Goal: Book appointment/travel/reservation

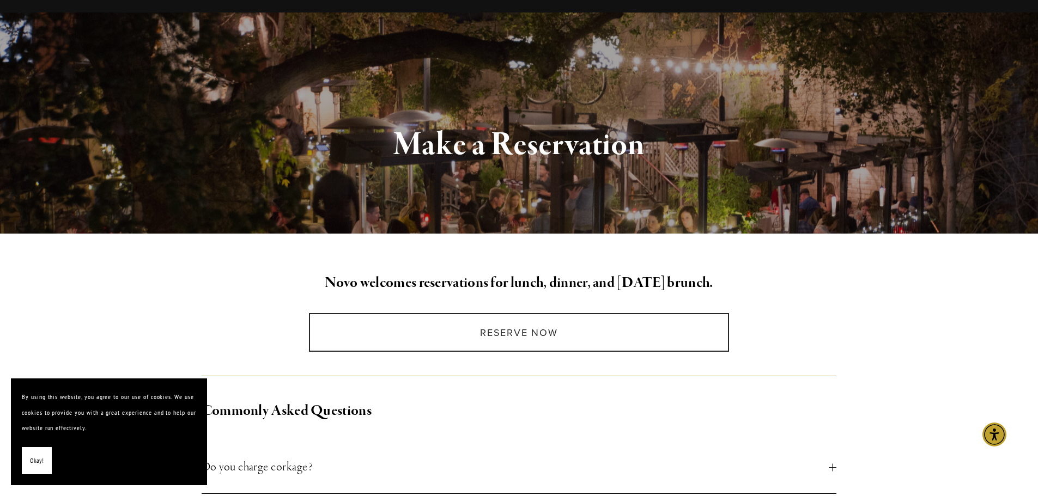
click at [35, 458] on span "Okay!" at bounding box center [37, 461] width 14 height 16
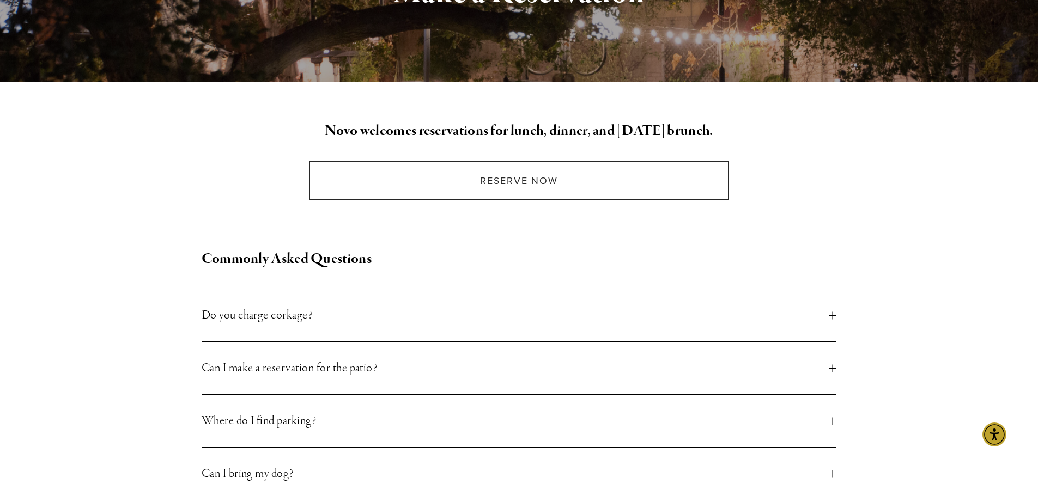
scroll to position [96, 0]
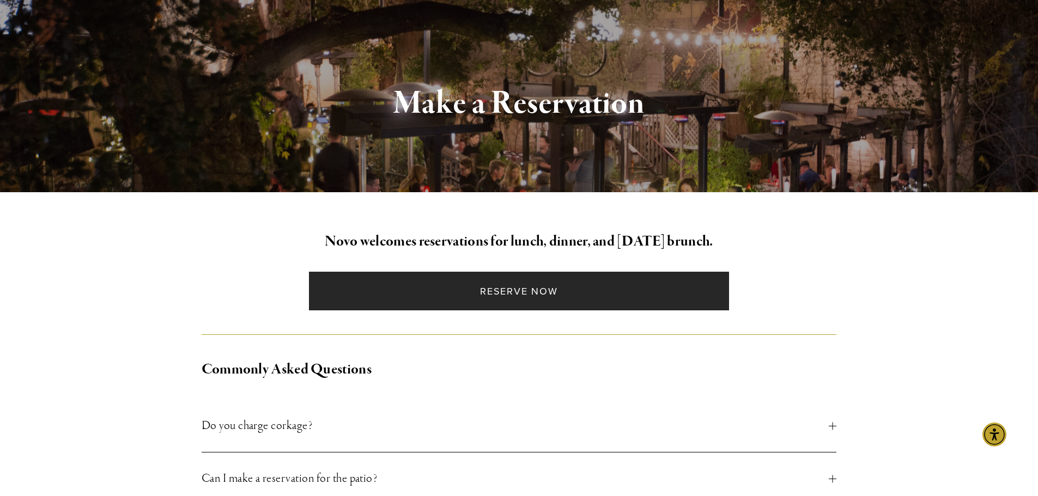
click at [516, 305] on link "Reserve Now" at bounding box center [519, 291] width 420 height 39
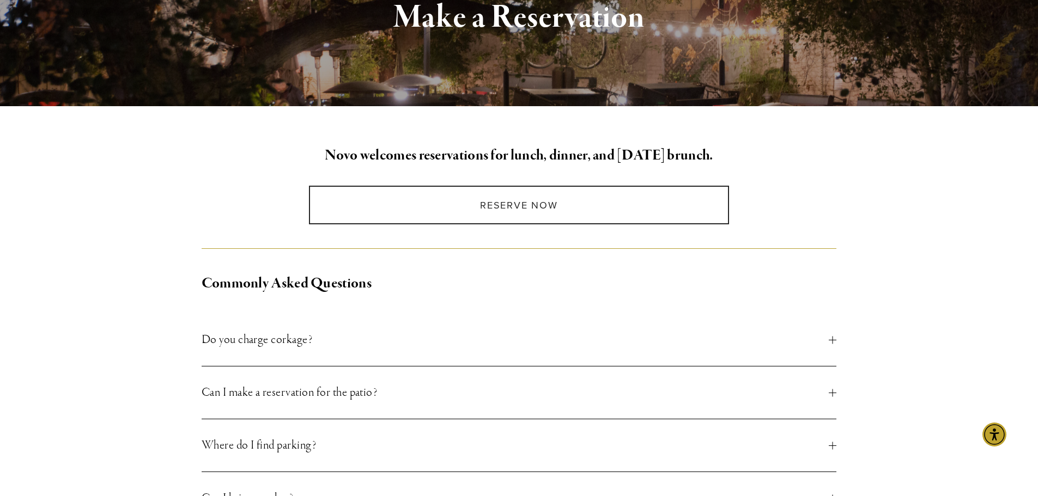
scroll to position [0, 0]
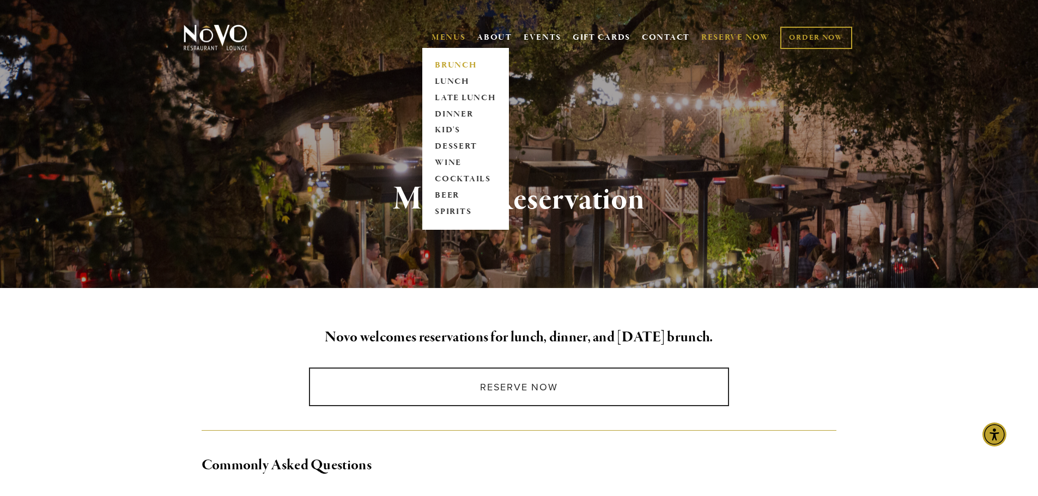
click at [448, 66] on link "BRUNCH" at bounding box center [465, 65] width 68 height 16
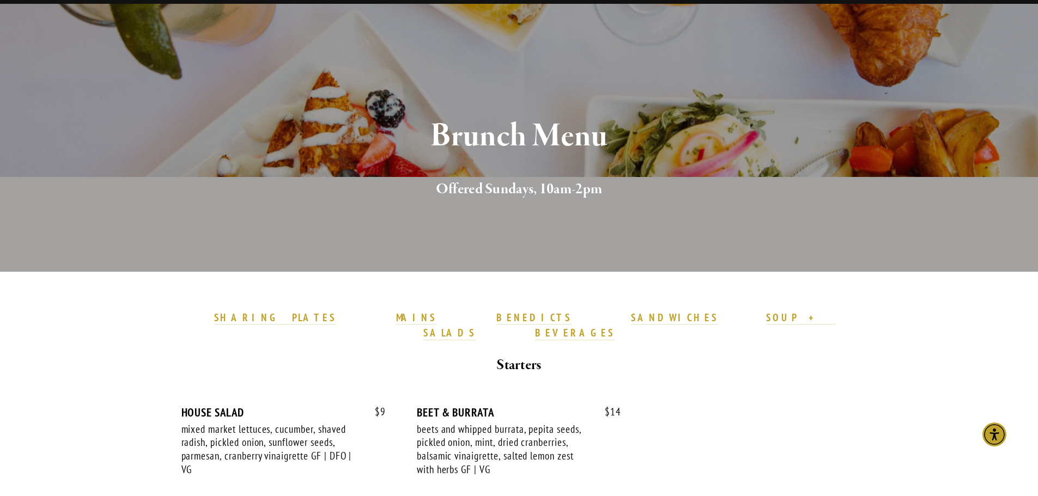
scroll to position [218, 0]
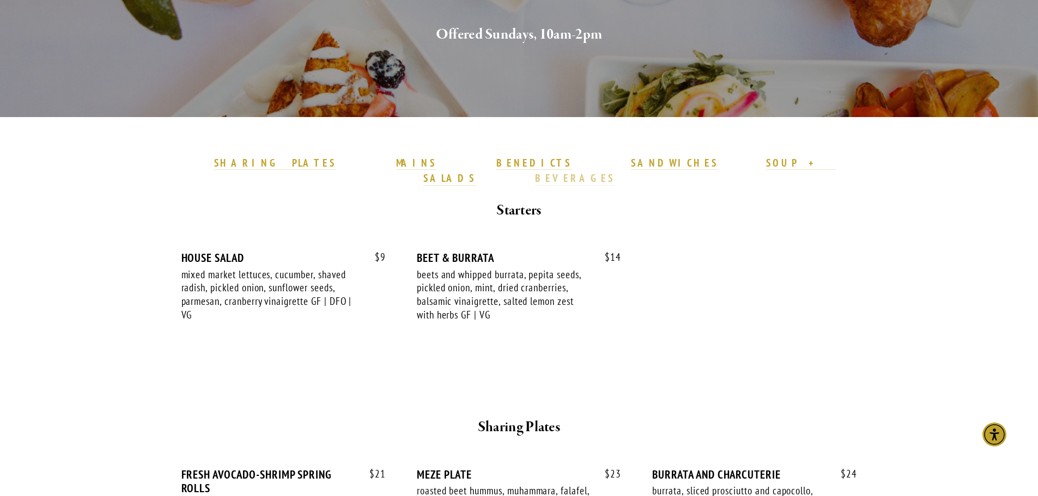
click at [614, 172] on strong "BEVERAGES" at bounding box center [575, 178] width 80 height 13
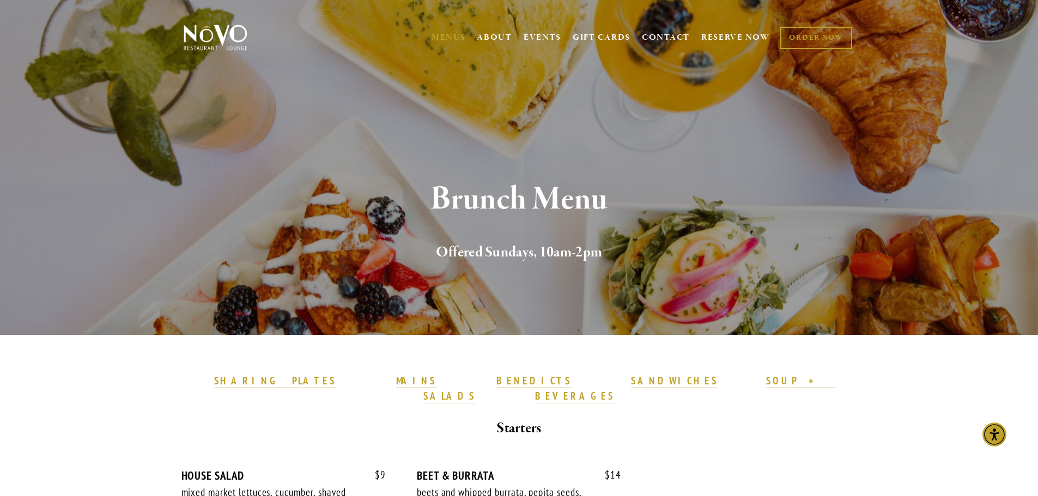
drag, startPoint x: 143, startPoint y: 380, endPoint x: 112, endPoint y: 169, distance: 213.1
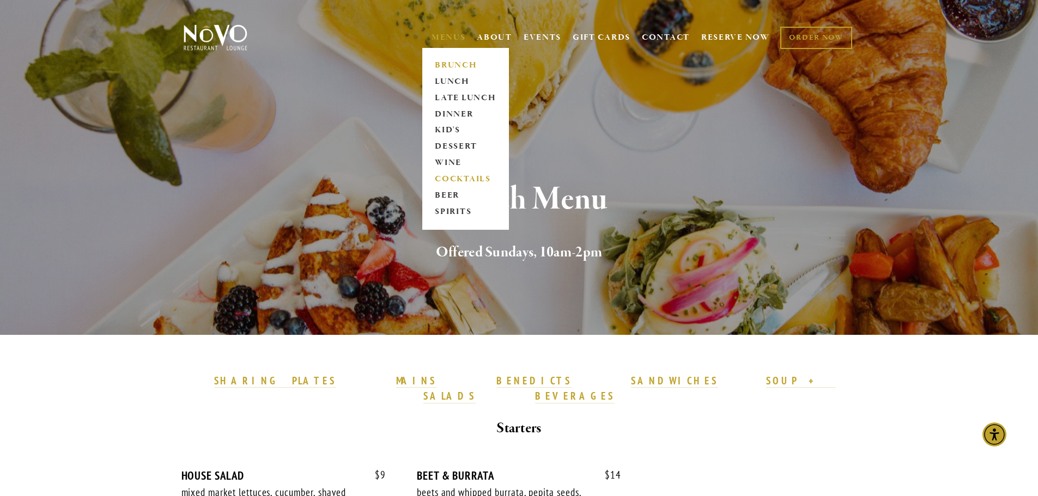
click at [446, 176] on link "COCKTAILS" at bounding box center [465, 180] width 68 height 16
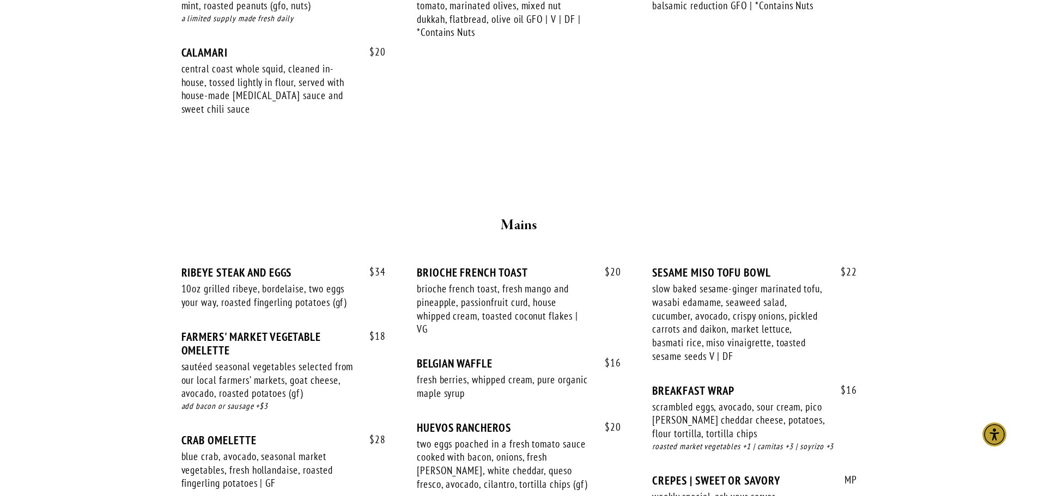
scroll to position [926, 0]
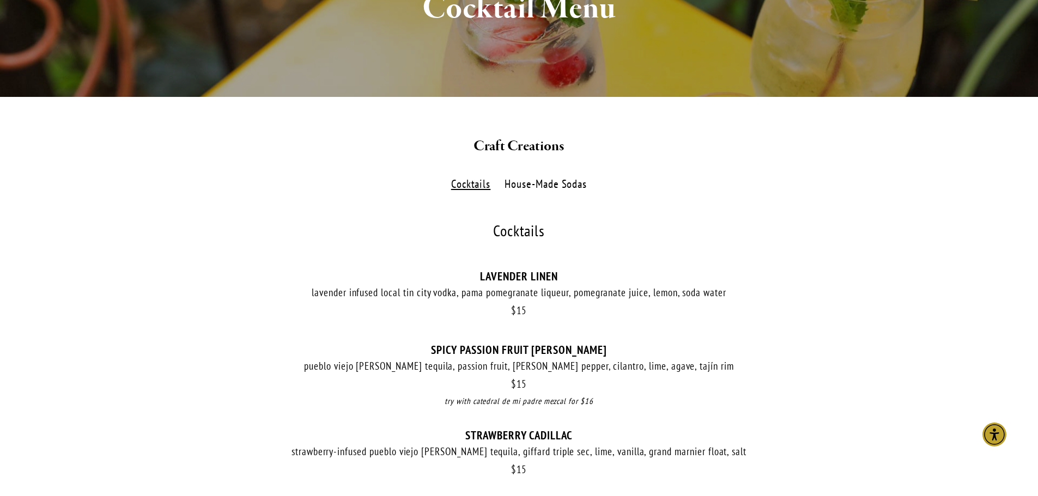
scroll to position [13, 0]
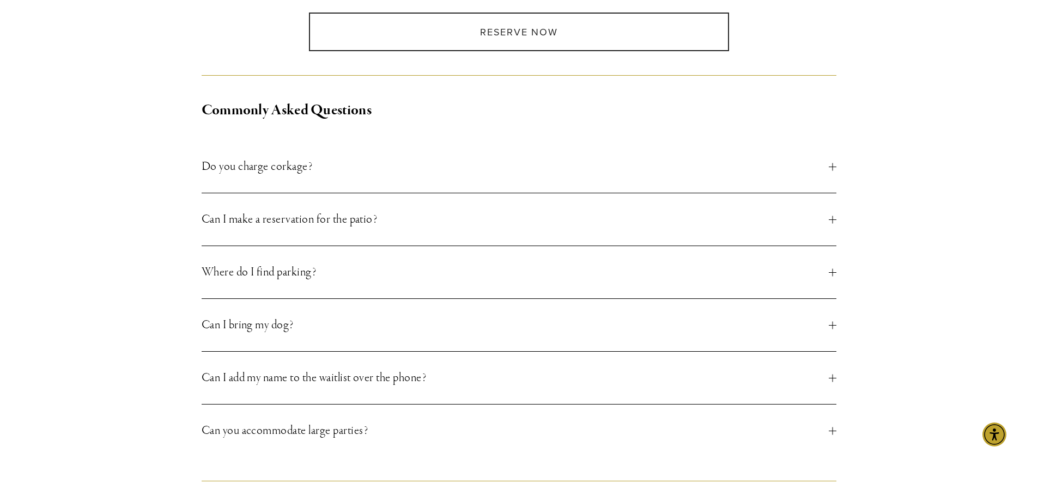
scroll to position [381, 0]
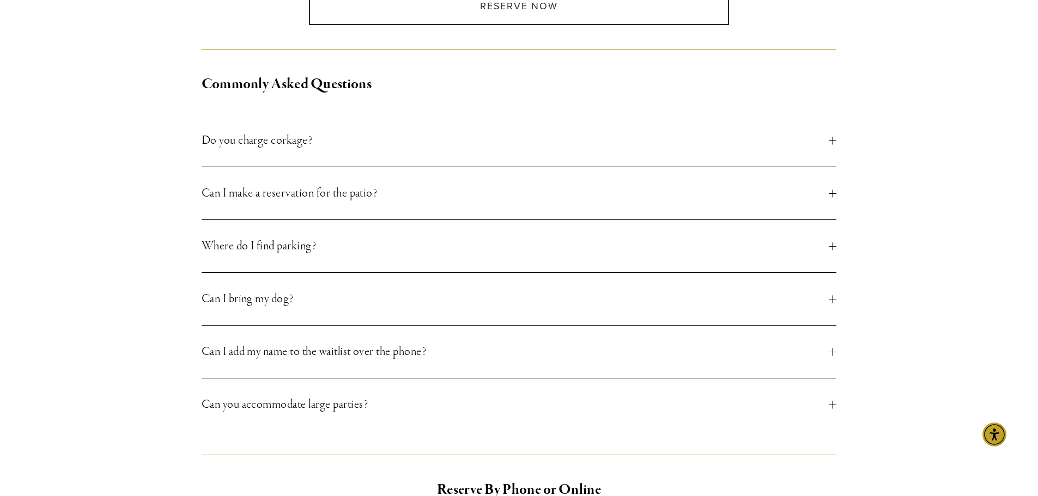
click at [410, 189] on span "Can I make a reservation for the patio?" at bounding box center [515, 194] width 627 height 20
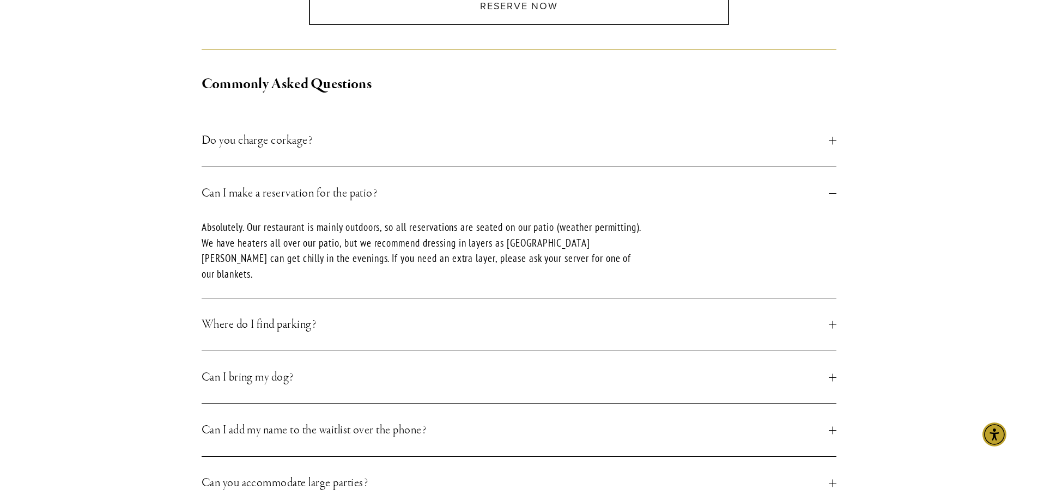
click at [407, 192] on span "Can I make a reservation for the patio?" at bounding box center [515, 194] width 627 height 20
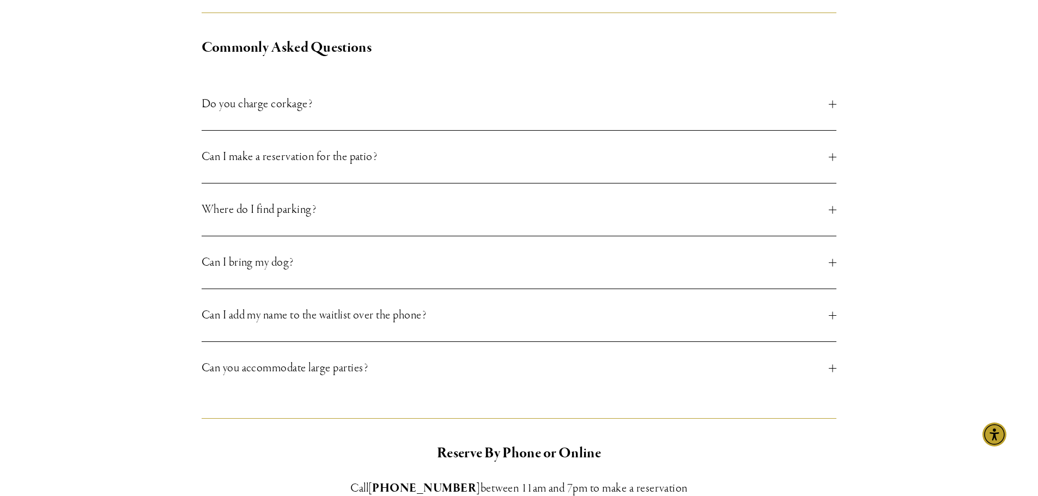
scroll to position [545, 0]
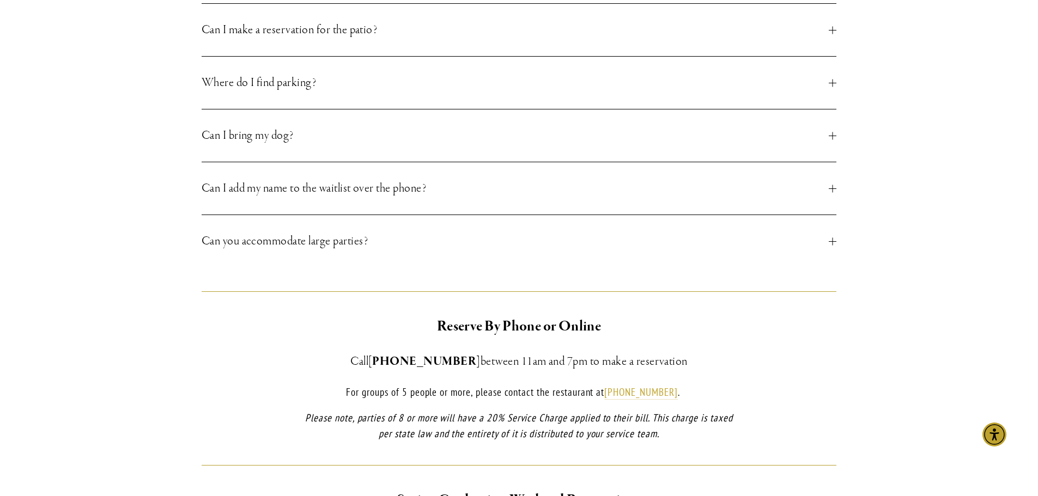
click at [285, 192] on span "Can I add my name to the waitlist over the phone?" at bounding box center [515, 189] width 627 height 20
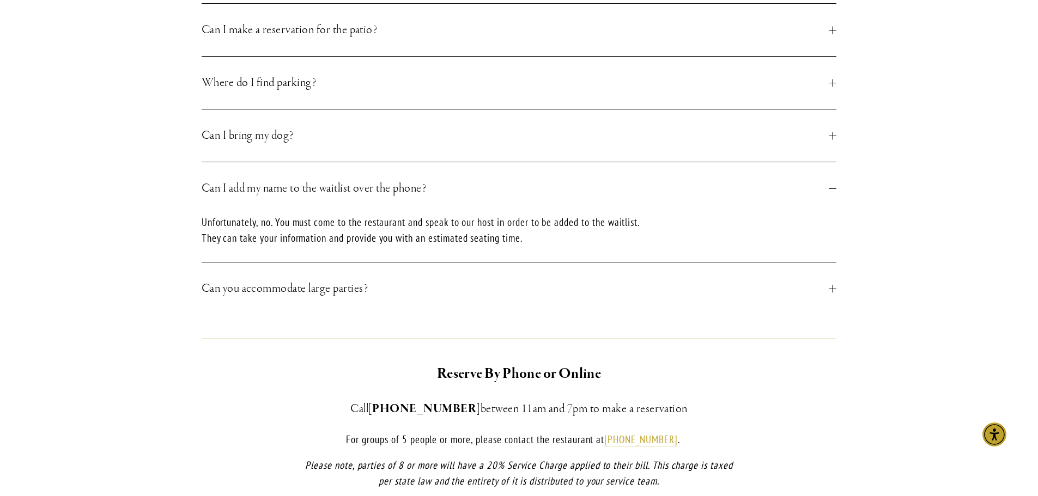
click at [288, 188] on span "Can I add my name to the waitlist over the phone?" at bounding box center [515, 189] width 627 height 20
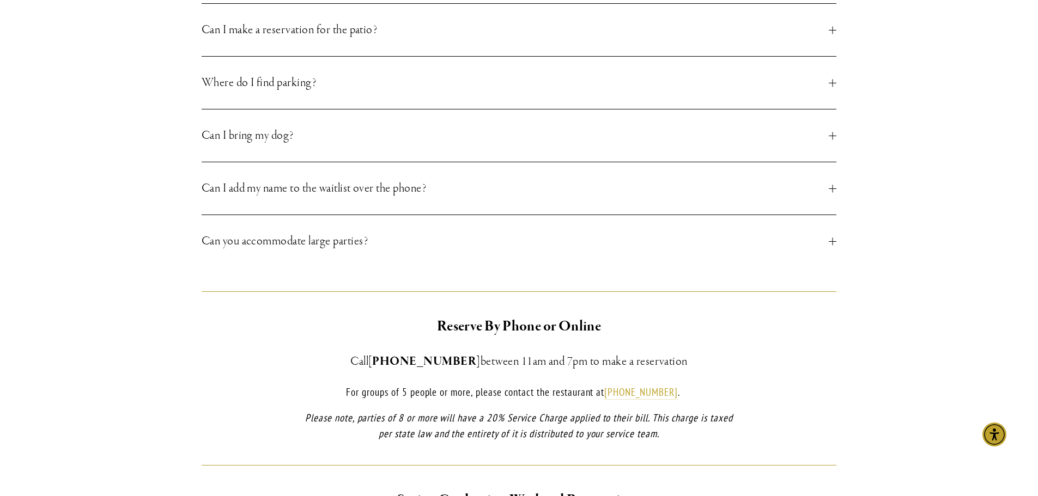
click at [270, 228] on button "Can you accommodate large parties?" at bounding box center [519, 241] width 635 height 52
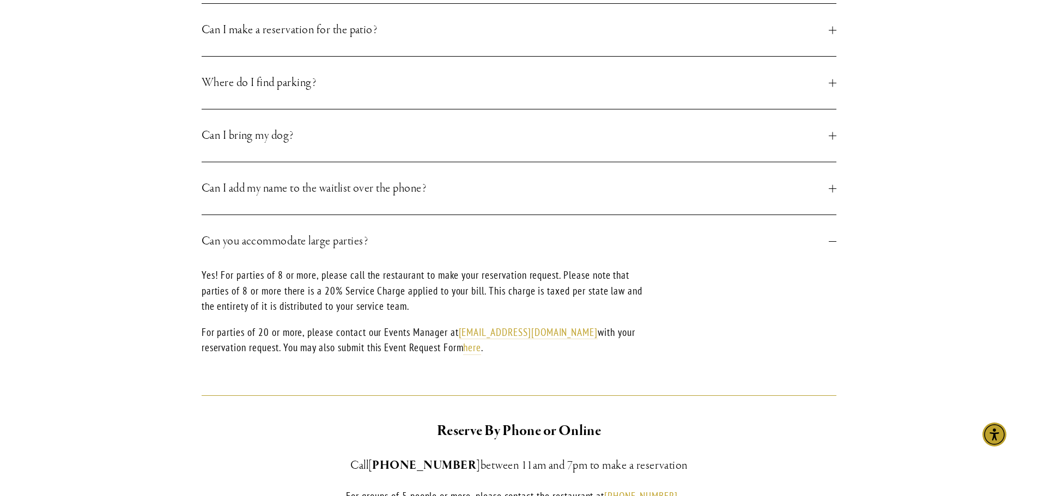
click at [264, 241] on span "Can you accommodate large parties?" at bounding box center [515, 241] width 627 height 20
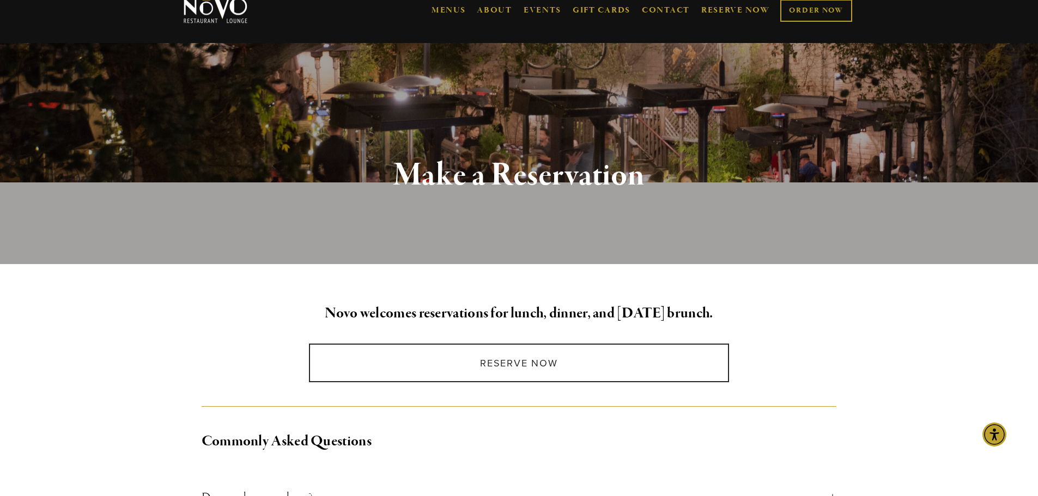
scroll to position [0, 0]
